Goal: Task Accomplishment & Management: Complete application form

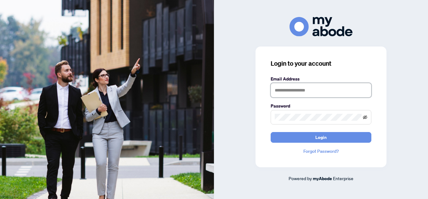
type input "**********"
click at [365, 117] on icon "eye-invisible" at bounding box center [365, 117] width 4 height 4
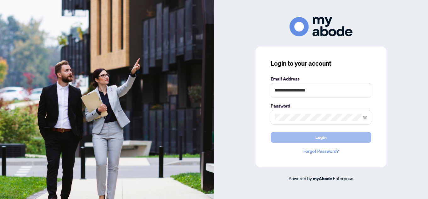
click at [325, 139] on span "Login" at bounding box center [321, 138] width 11 height 10
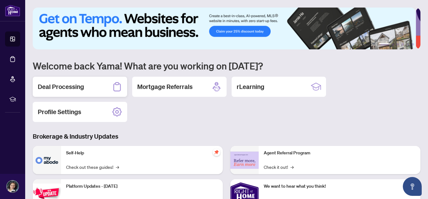
click at [77, 83] on h2 "Deal Processing" at bounding box center [61, 87] width 46 height 9
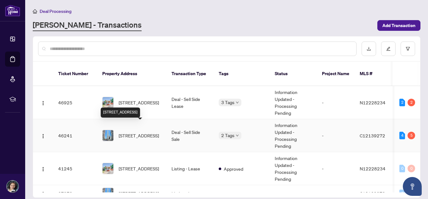
click at [141, 132] on span "4707-1 Bloor St, Toronto, Ontario M4W 1A9, Canada" at bounding box center [139, 135] width 40 height 7
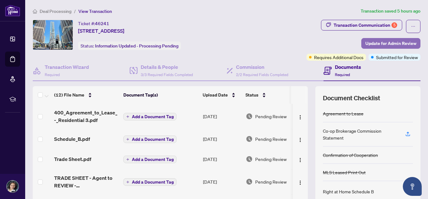
click at [378, 40] on span "Update for Admin Review" at bounding box center [391, 43] width 51 height 10
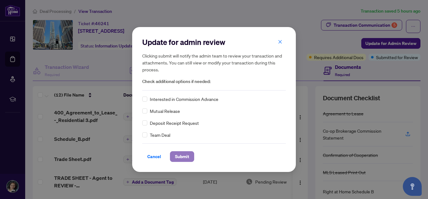
click at [188, 157] on span "Submit" at bounding box center [182, 157] width 14 height 10
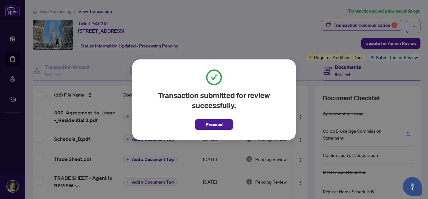
click at [264, 32] on div "Transaction submitted for review successfully. Proceed Cancel OK" at bounding box center [214, 99] width 428 height 199
click at [213, 127] on span "Proceed" at bounding box center [214, 125] width 17 height 10
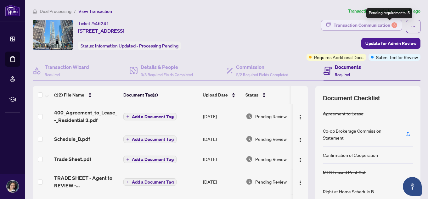
click at [392, 23] on div "5" at bounding box center [395, 25] width 6 height 6
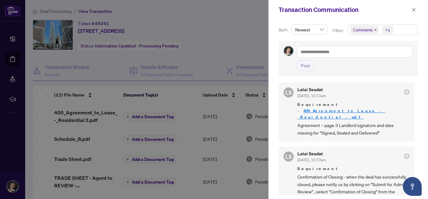
scroll to position [63, 0]
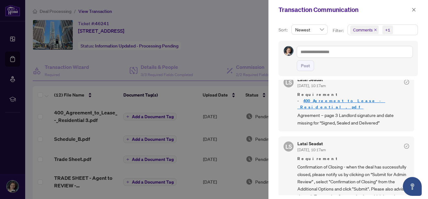
click at [219, 38] on div at bounding box center [214, 99] width 428 height 199
click at [414, 9] on icon "close" at bounding box center [414, 10] width 4 height 4
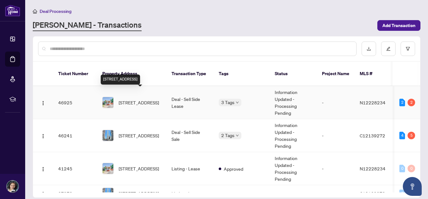
click at [142, 99] on span "107 Sherwood Forest Dr, Markham, Ontario L3P 1P9, Canada" at bounding box center [139, 102] width 40 height 7
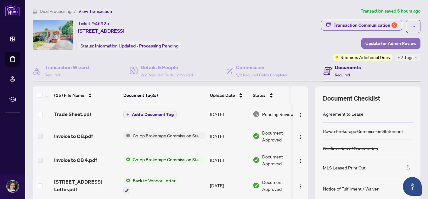
click at [389, 38] on span "Update for Admin Review" at bounding box center [391, 43] width 51 height 10
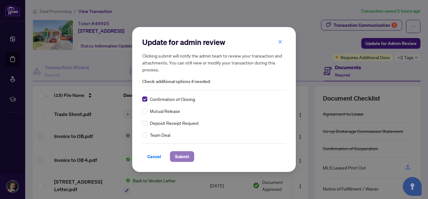
click at [181, 156] on span "Submit" at bounding box center [182, 157] width 14 height 10
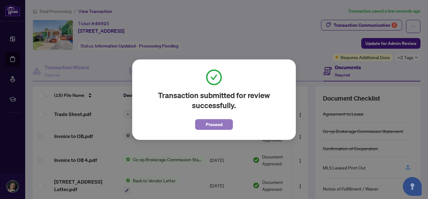
click at [216, 126] on span "Proceed" at bounding box center [214, 125] width 17 height 10
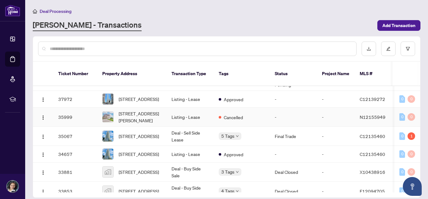
scroll to position [63, 0]
